Goal: Task Accomplishment & Management: Manage account settings

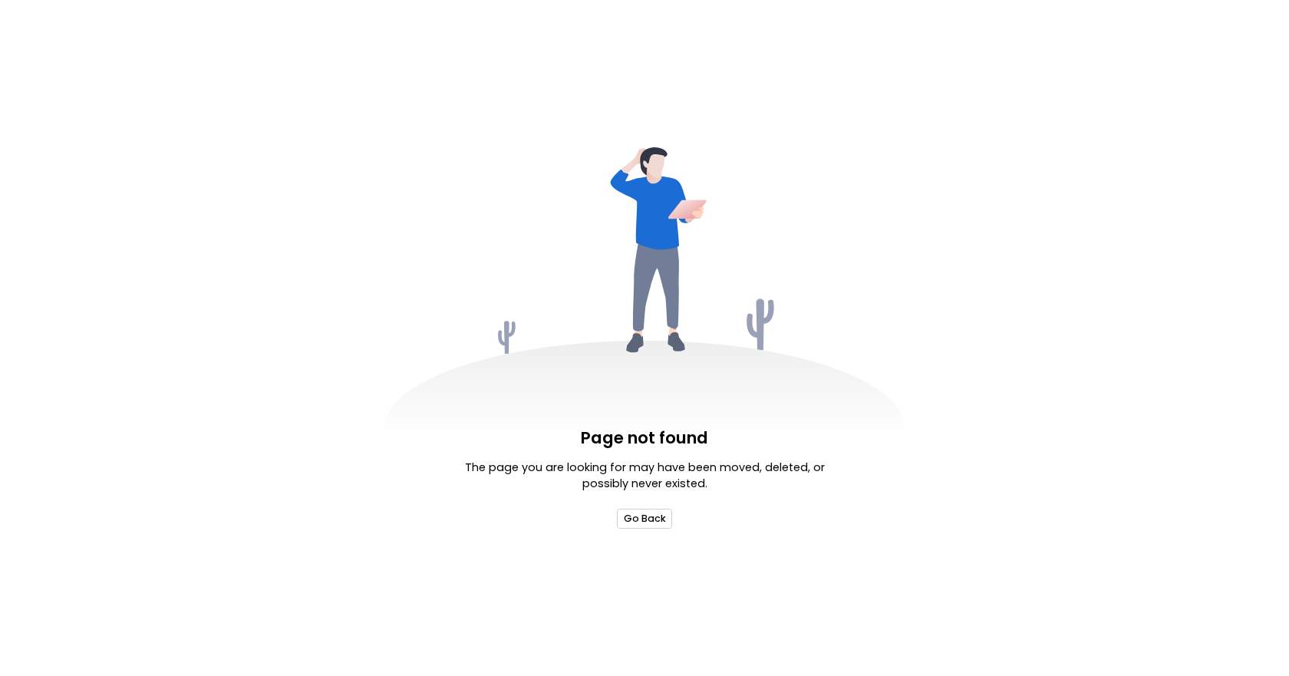
click at [634, 522] on button "Go Back" at bounding box center [644, 518] width 54 height 19
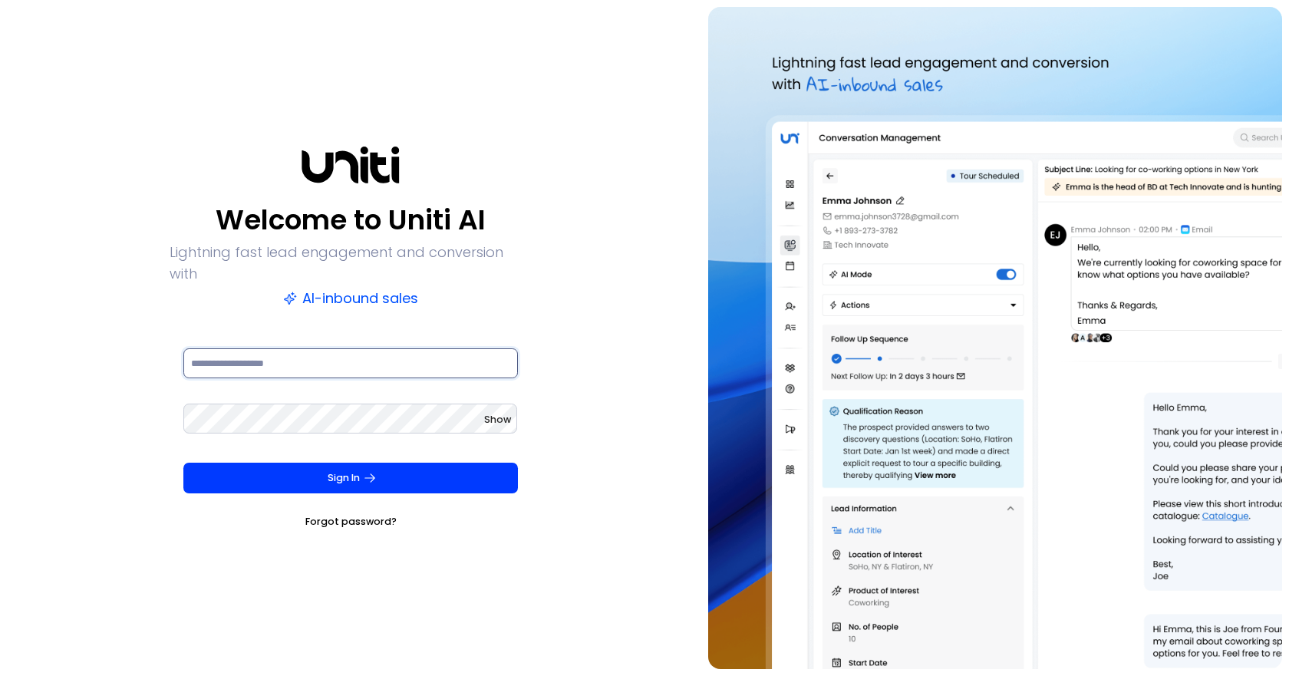
type input "**********"
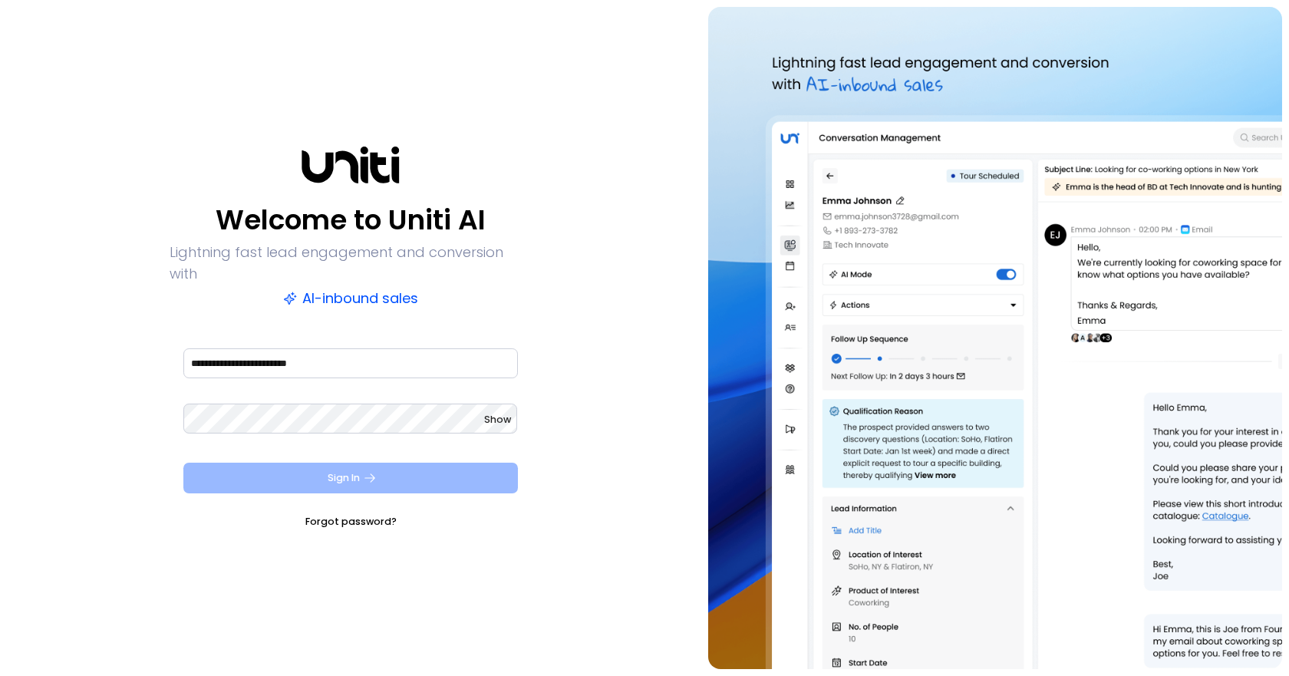
click at [418, 463] on button "Sign In" at bounding box center [350, 478] width 334 height 31
